Goal: Information Seeking & Learning: Learn about a topic

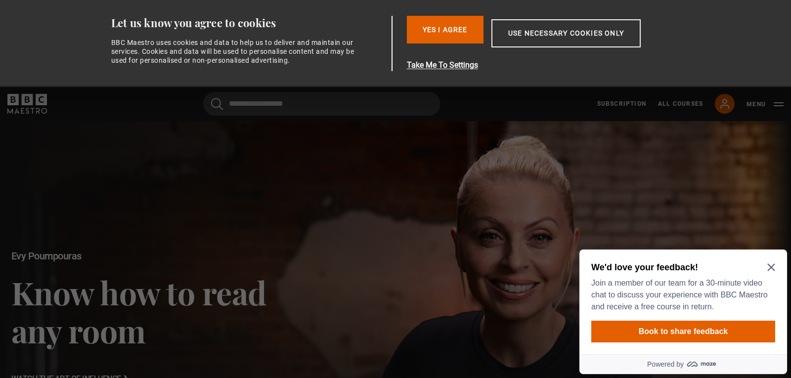
click at [772, 271] on icon "Close Maze Prompt" at bounding box center [771, 267] width 8 height 8
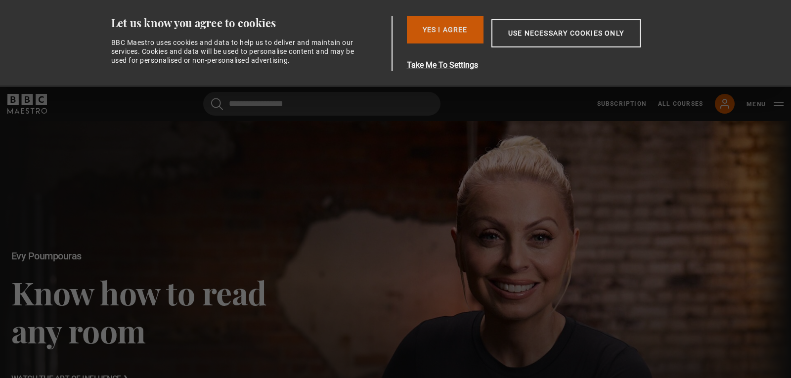
click at [449, 28] on button "Yes I Agree" at bounding box center [445, 30] width 77 height 28
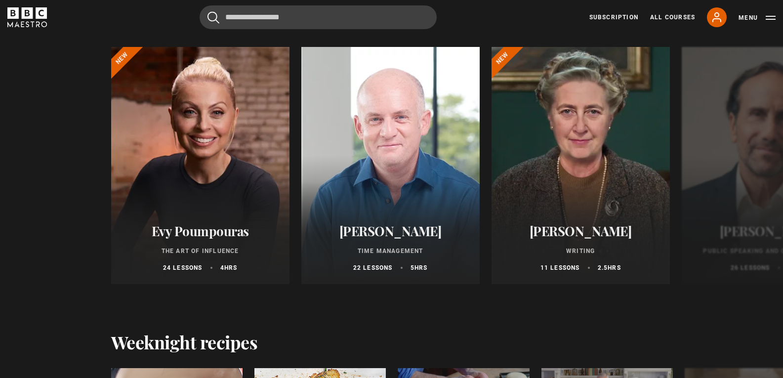
scroll to position [1433, 0]
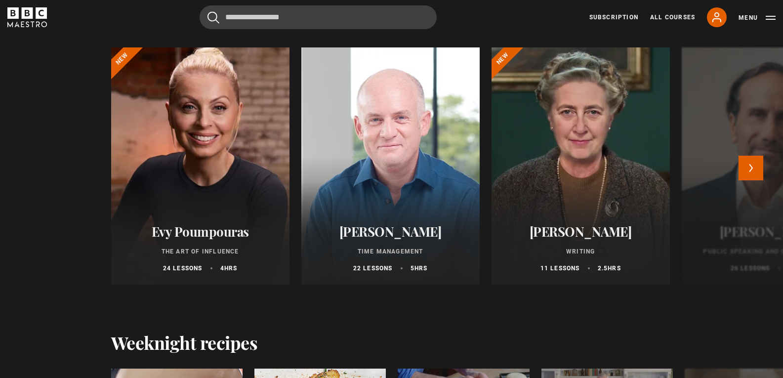
click at [157, 169] on div at bounding box center [200, 166] width 196 height 261
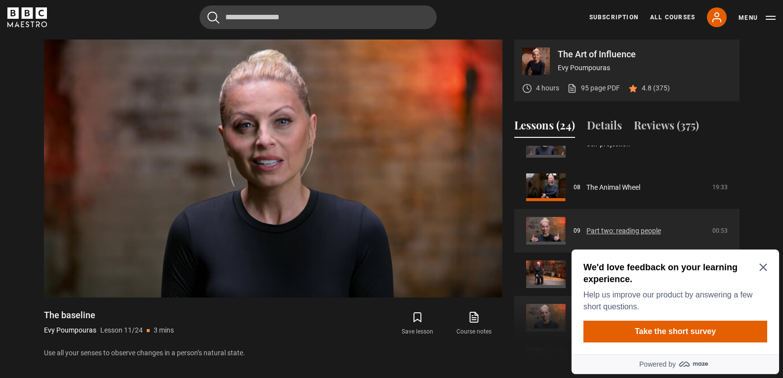
scroll to position [329, 0]
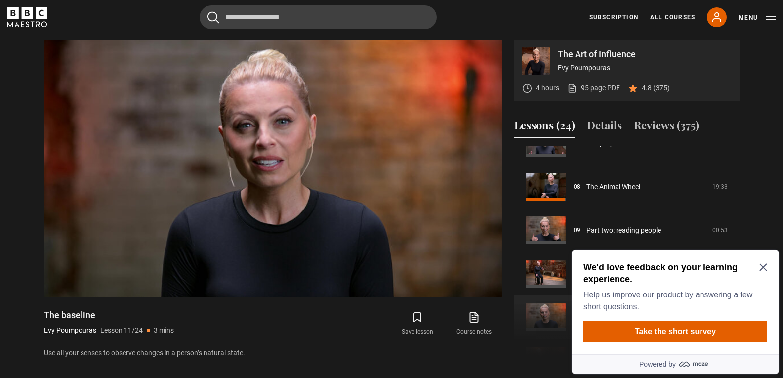
click at [766, 265] on icon "Close Maze Prompt" at bounding box center [763, 267] width 8 height 8
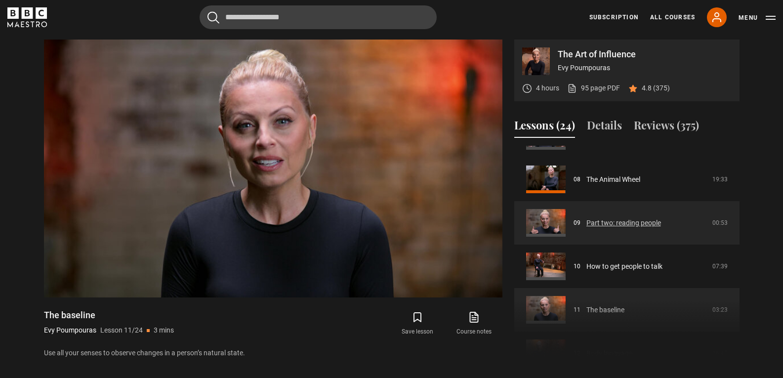
scroll to position [337, 0]
click at [617, 220] on link "Part two: reading people" at bounding box center [624, 222] width 75 height 10
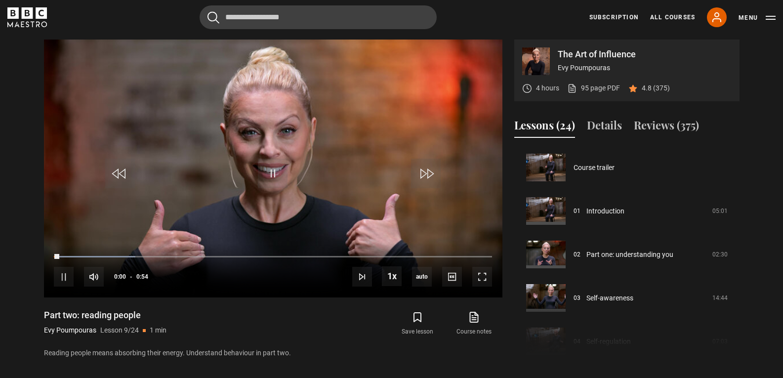
scroll to position [348, 0]
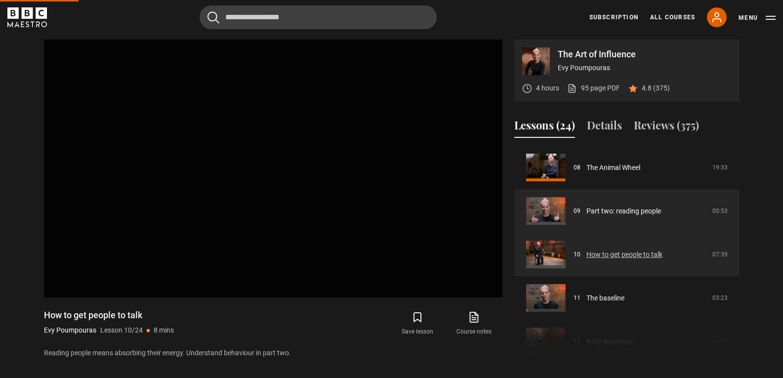
click at [619, 255] on link "How to get people to talk" at bounding box center [625, 255] width 76 height 10
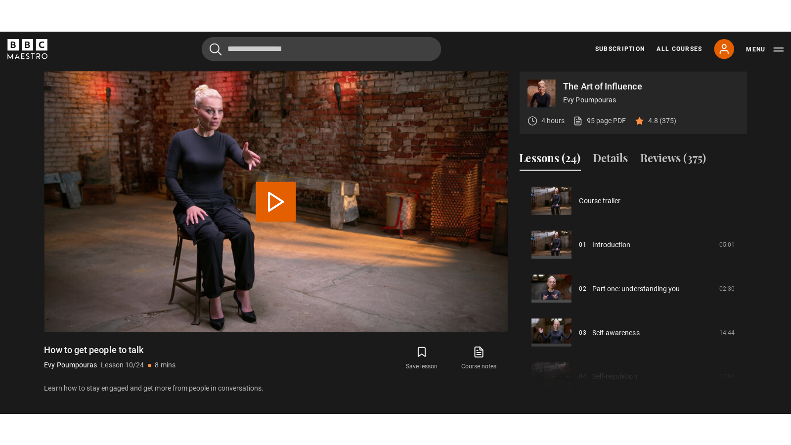
scroll to position [391, 0]
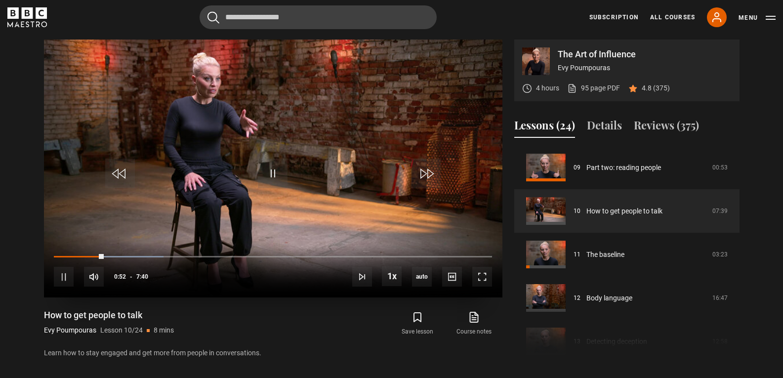
click at [301, 260] on div "10s Skip Back 10 seconds Pause 10s Skip Forward 10 seconds Loaded : 25.02% 4:52…" at bounding box center [273, 270] width 459 height 55
click at [272, 173] on span "Video Player" at bounding box center [273, 174] width 30 height 30
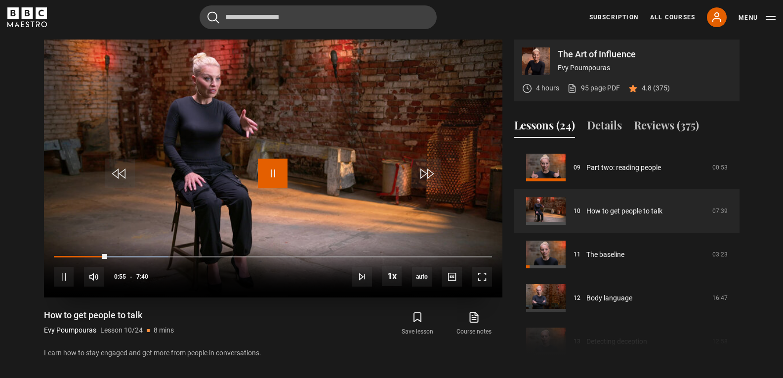
click at [272, 173] on span "Video Player" at bounding box center [273, 174] width 30 height 30
click at [482, 275] on span "Video Player" at bounding box center [482, 277] width 20 height 20
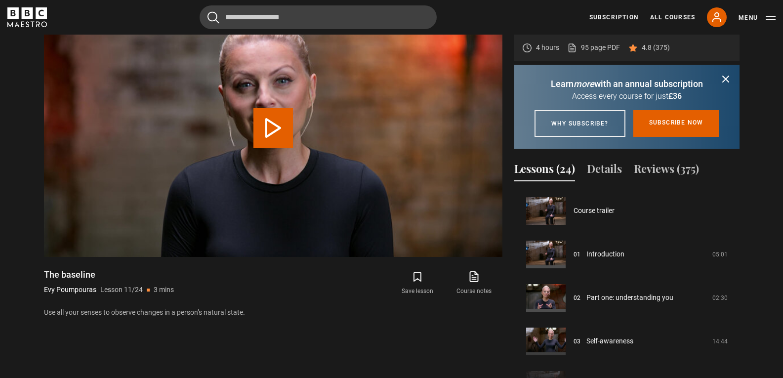
scroll to position [435, 0]
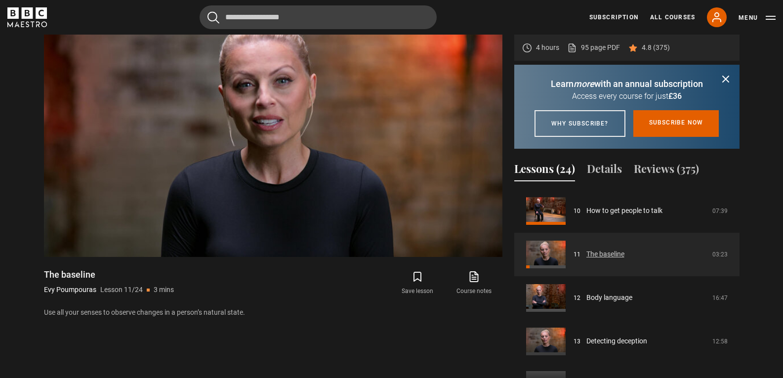
click at [614, 259] on link "The baseline" at bounding box center [606, 254] width 38 height 10
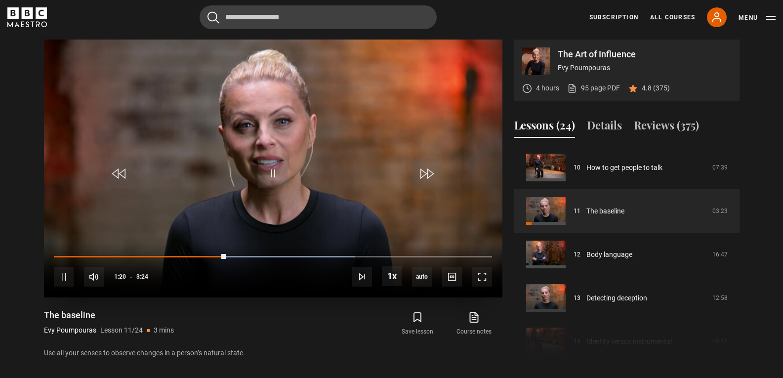
click at [186, 254] on div "10s Skip Back 10 seconds Pause 10s Skip Forward 10 seconds Loaded : 68.68% 1:05…" at bounding box center [273, 270] width 459 height 55
click at [190, 254] on div "10s Skip Back 10 seconds Pause 10s Skip Forward 10 seconds Loaded : 71.14% 1:03…" at bounding box center [273, 270] width 459 height 55
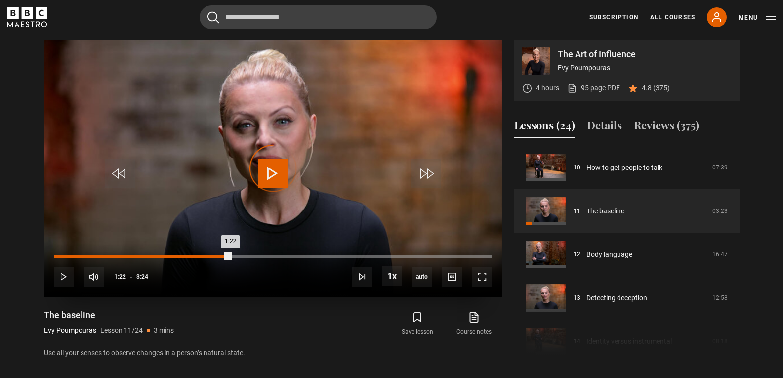
drag, startPoint x: 230, startPoint y: 255, endPoint x: 125, endPoint y: 256, distance: 105.7
click at [125, 256] on div "Loaded : 0.00% 0:32 1:22" at bounding box center [273, 256] width 438 height 3
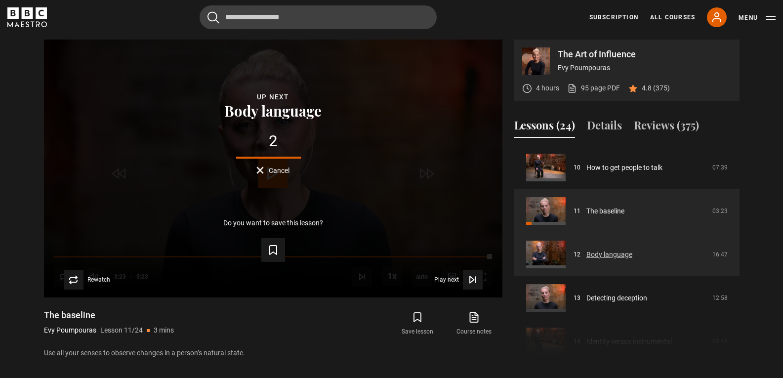
click at [608, 250] on link "Body language" at bounding box center [610, 255] width 46 height 10
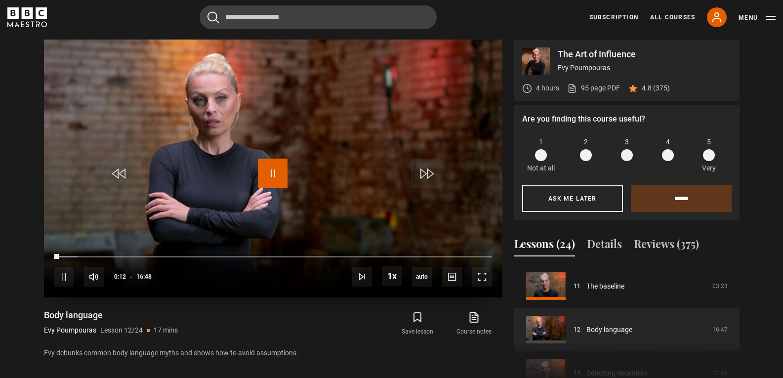
click at [279, 176] on span "Video Player" at bounding box center [273, 174] width 30 height 30
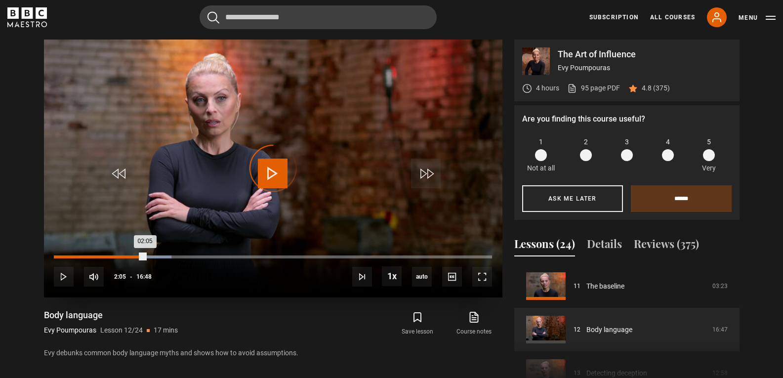
click at [108, 255] on div "02:05" at bounding box center [108, 256] width 1 height 3
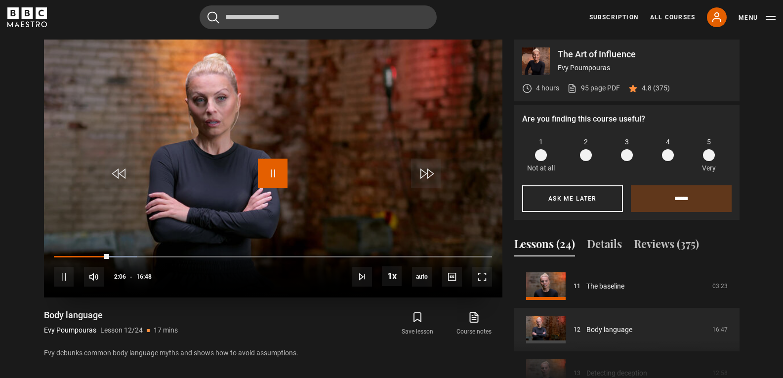
click at [273, 169] on span "Video Player" at bounding box center [273, 174] width 30 height 30
